Goal: Check status: Check status

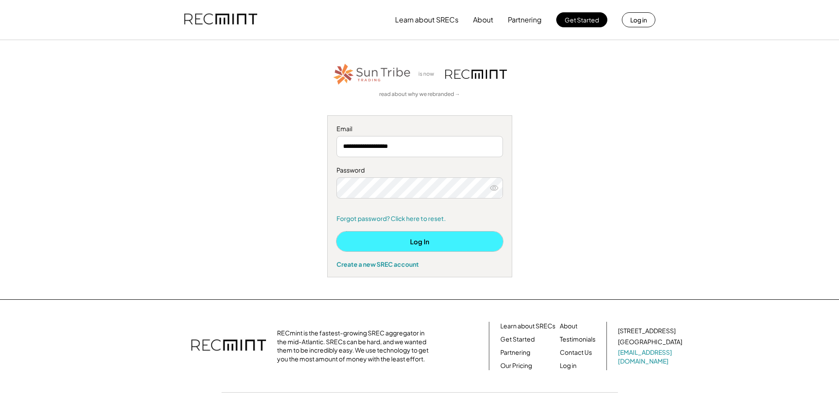
click at [425, 240] on button "Log In" at bounding box center [419, 242] width 166 height 20
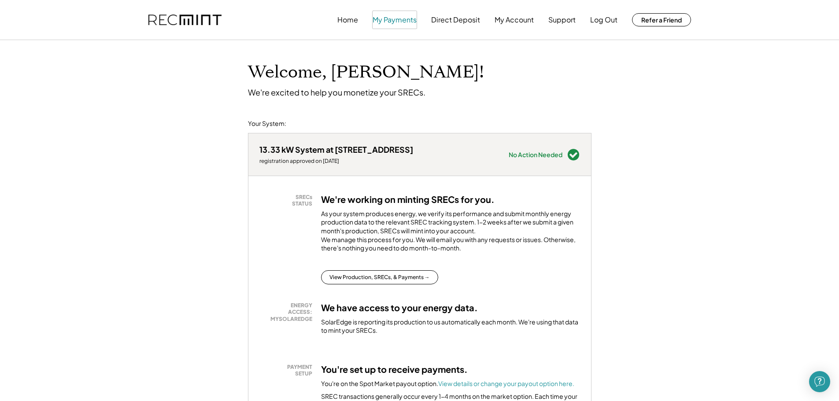
click at [394, 21] on button "My Payments" at bounding box center [395, 20] width 44 height 18
